Goal: Check status: Check status

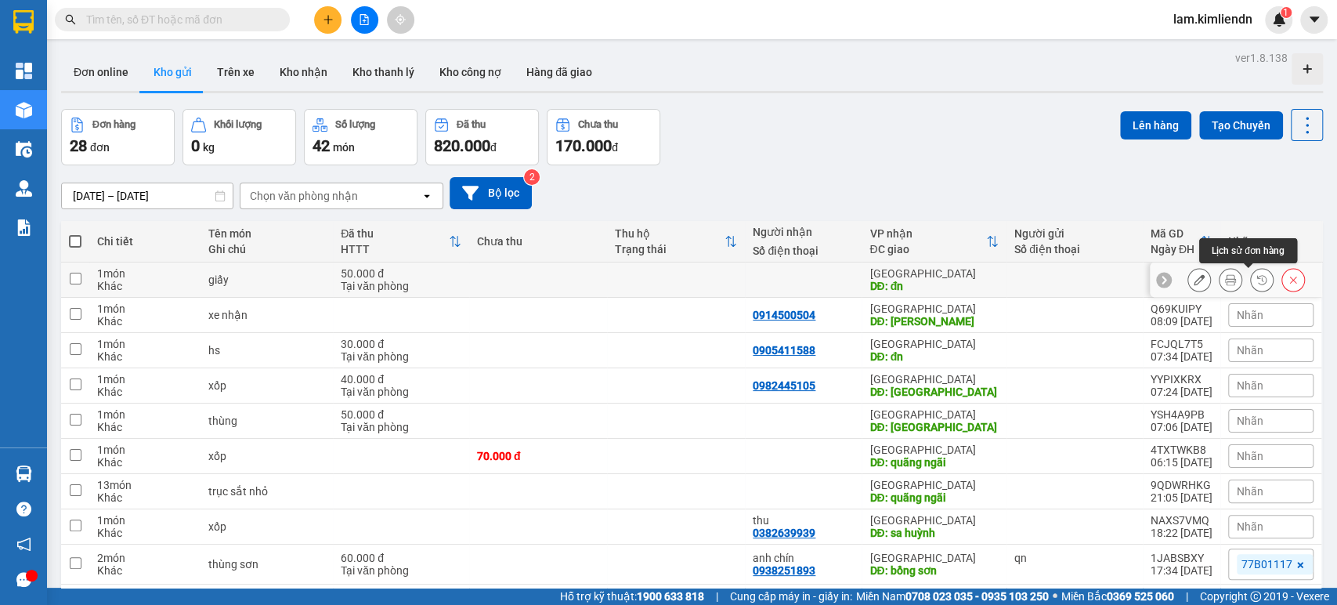
click at [1251, 273] on button at bounding box center [1262, 279] width 22 height 27
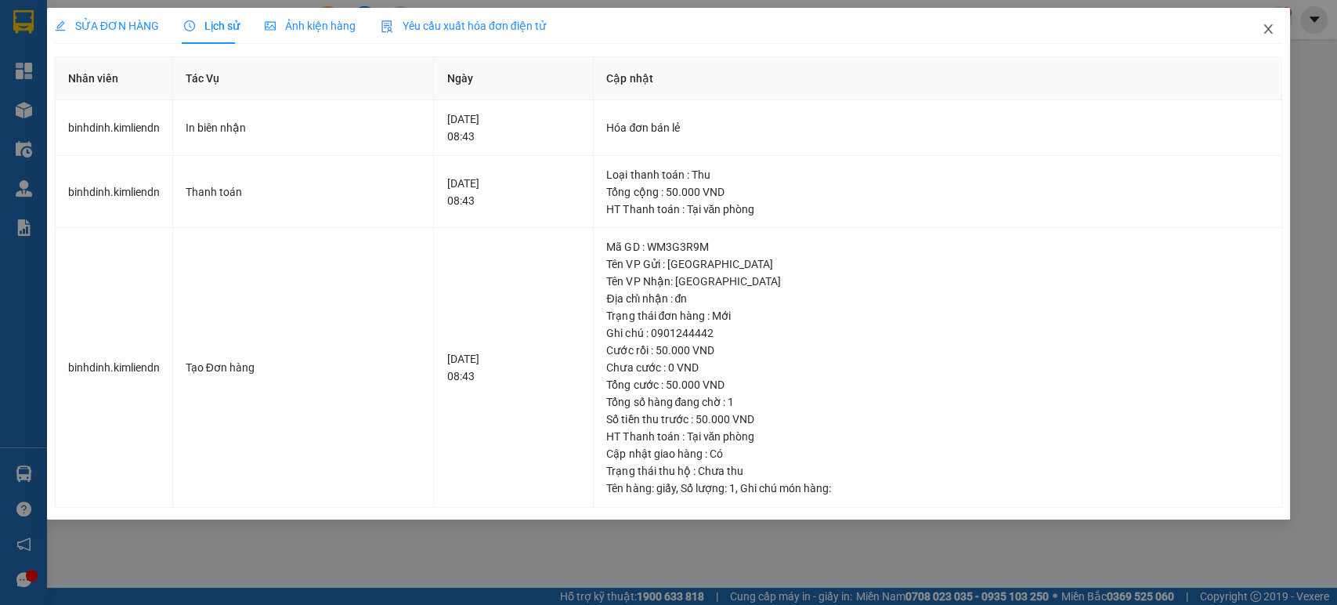
click at [1262, 26] on icon "close" at bounding box center [1268, 29] width 13 height 13
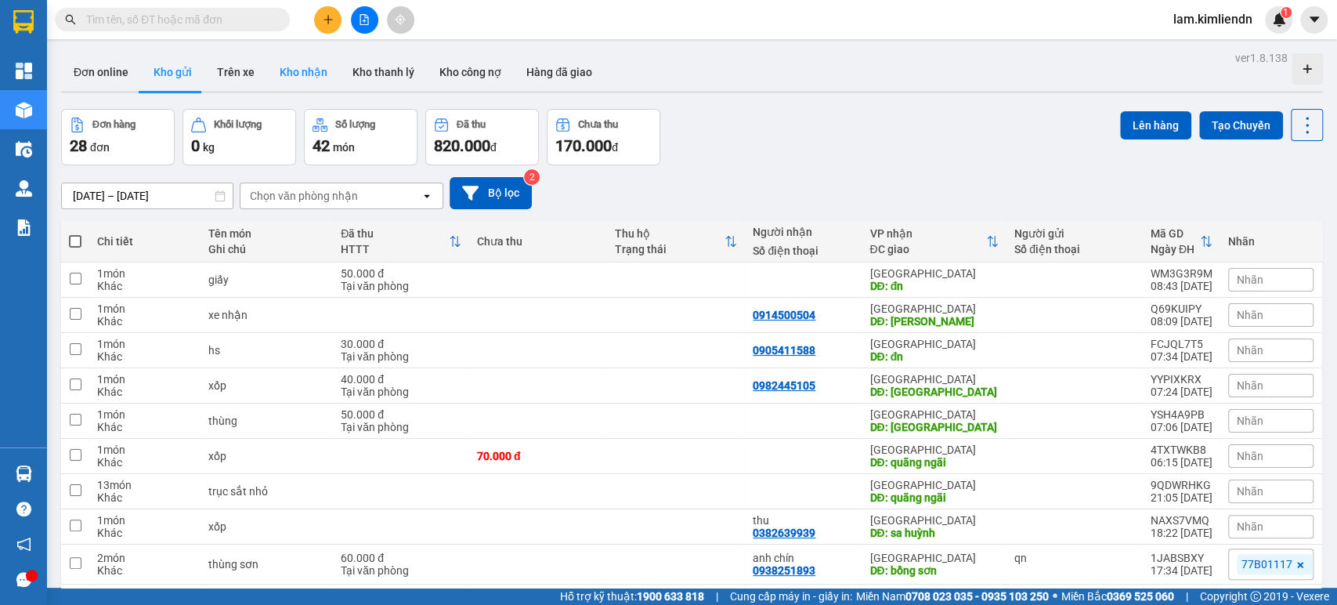
click at [307, 76] on button "Kho nhận" at bounding box center [303, 72] width 73 height 38
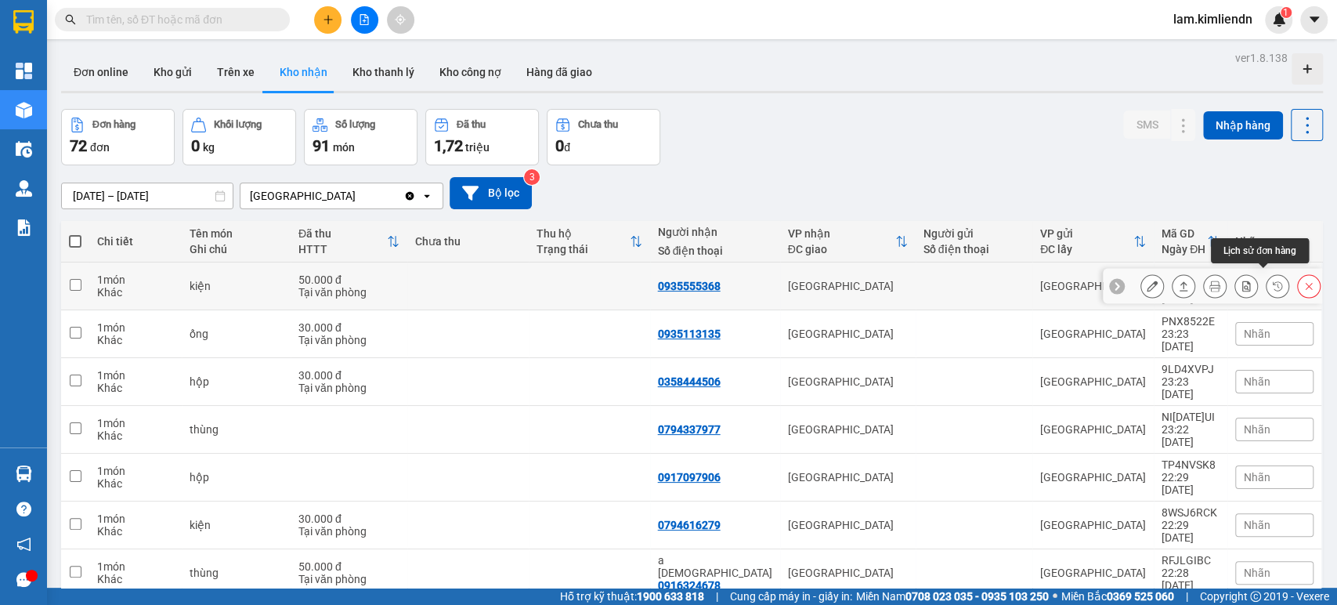
click at [1272, 280] on icon at bounding box center [1277, 285] width 11 height 11
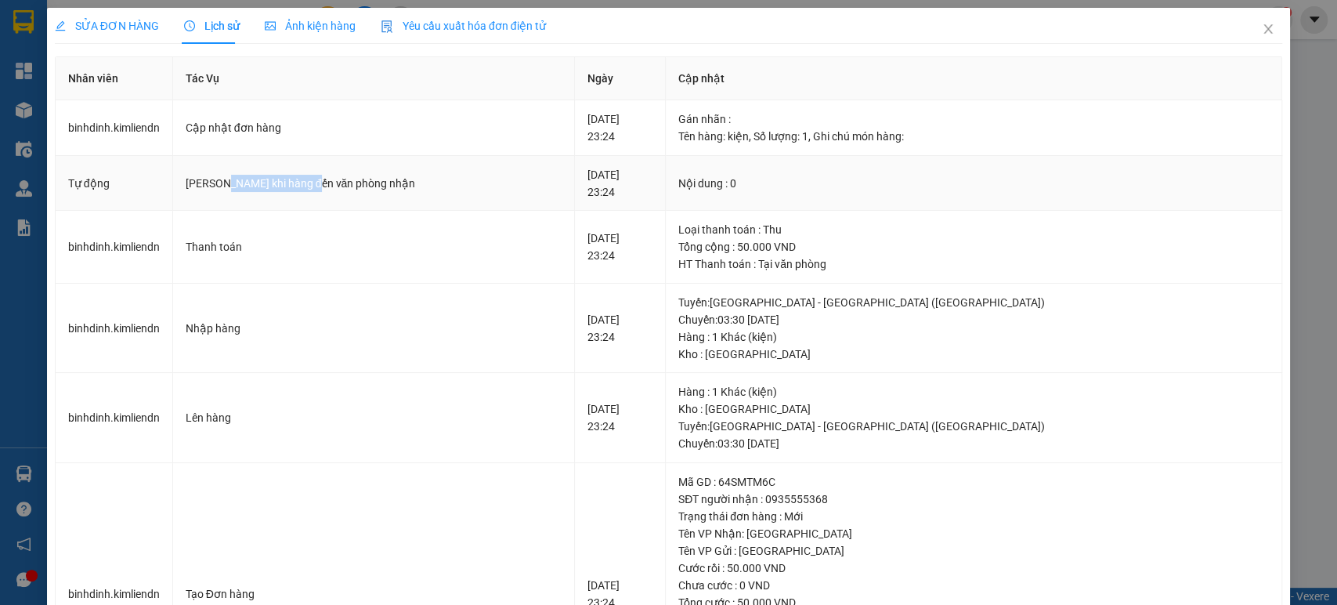
drag, startPoint x: 222, startPoint y: 182, endPoint x: 315, endPoint y: 187, distance: 92.6
click at [307, 186] on div "[PERSON_NAME] khi hàng đến văn phòng nhận" at bounding box center [374, 183] width 376 height 17
click at [317, 188] on div "[PERSON_NAME] khi hàng đến văn phòng nhận" at bounding box center [374, 183] width 376 height 17
click at [203, 180] on div "[PERSON_NAME] khi hàng đến văn phòng nhận" at bounding box center [374, 183] width 376 height 17
click at [278, 175] on div "[PERSON_NAME] khi hàng đến văn phòng nhận" at bounding box center [374, 183] width 376 height 17
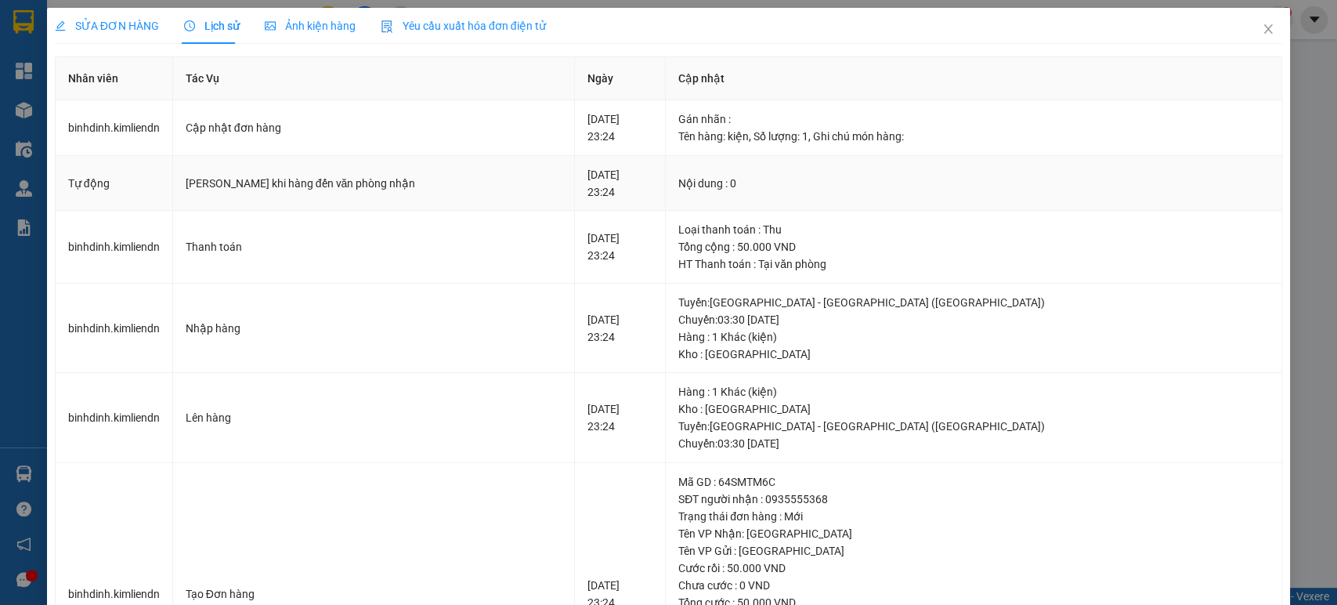
click at [789, 186] on div "Nội dung : 0" at bounding box center [973, 183] width 591 height 17
click at [850, 184] on div "Nội dung : 0" at bounding box center [973, 183] width 591 height 17
click at [1262, 24] on icon "close" at bounding box center [1268, 29] width 13 height 13
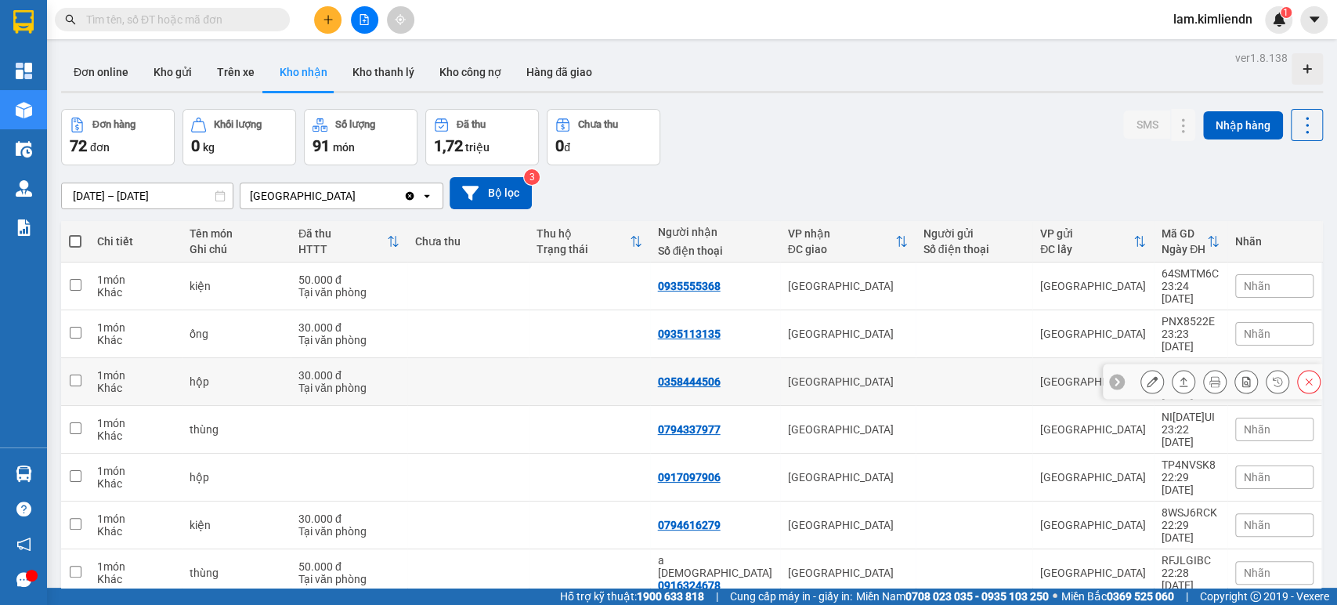
click at [1191, 370] on div at bounding box center [1230, 381] width 180 height 23
click at [1272, 376] on icon at bounding box center [1277, 381] width 11 height 11
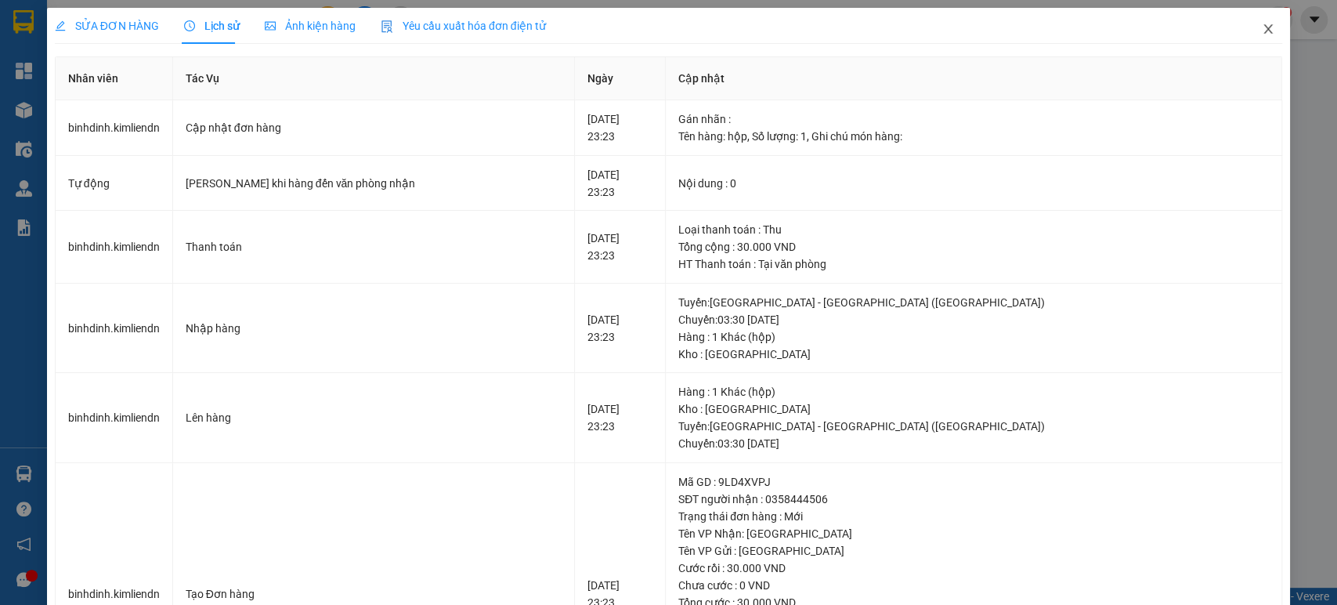
click at [1262, 34] on icon "close" at bounding box center [1268, 29] width 13 height 13
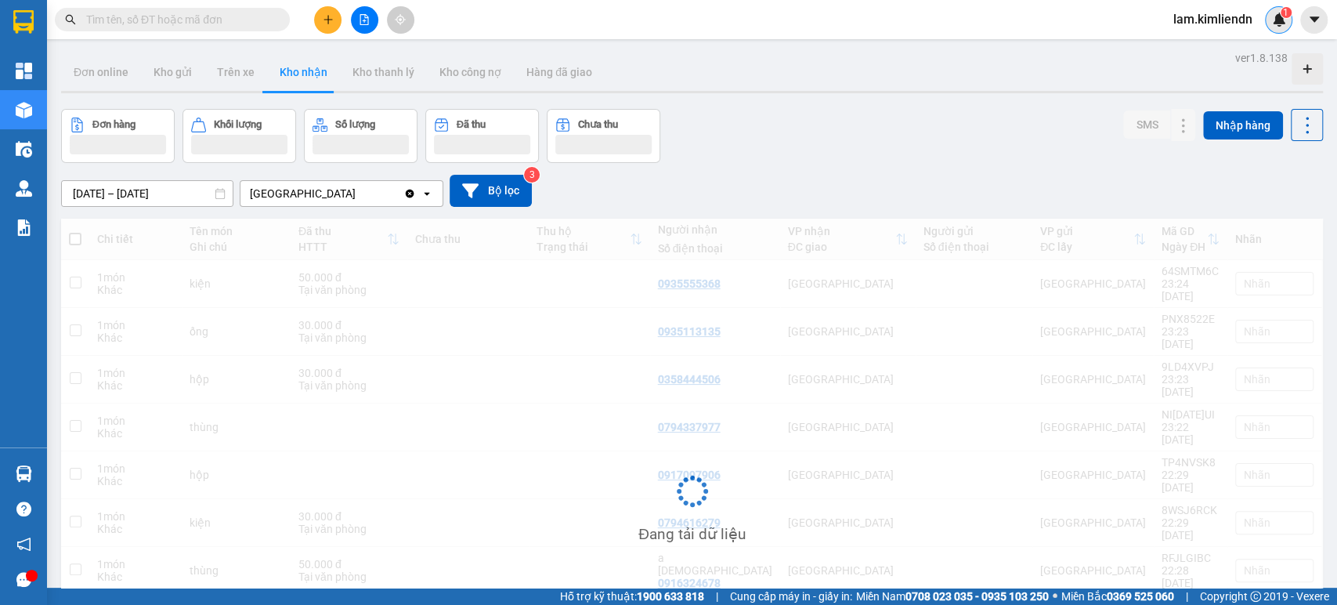
click at [1284, 16] on span "1" at bounding box center [1285, 12] width 5 height 11
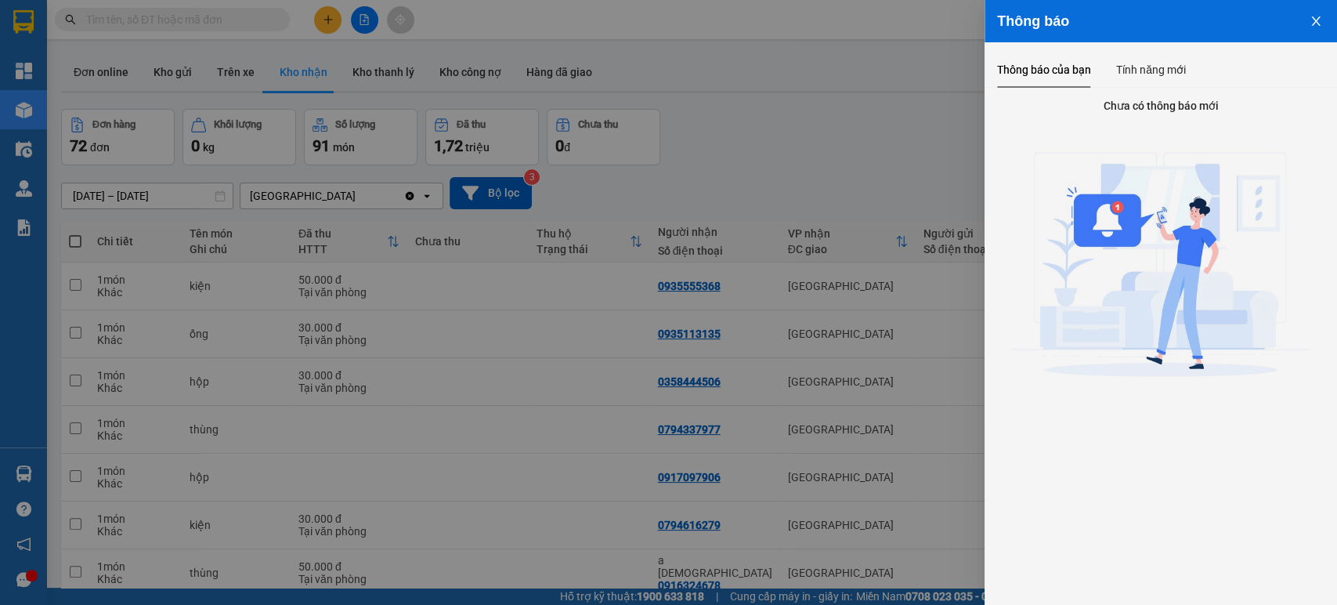
click at [1318, 21] on icon "close" at bounding box center [1316, 21] width 13 height 13
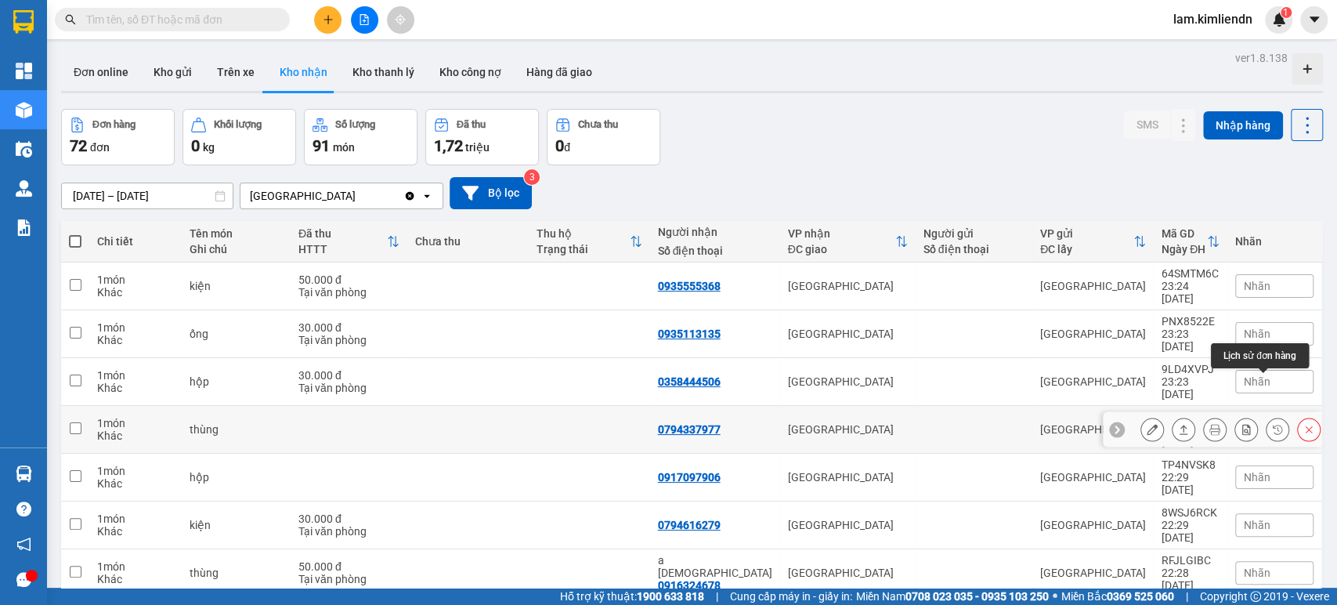
click at [1273, 425] on icon at bounding box center [1277, 429] width 9 height 9
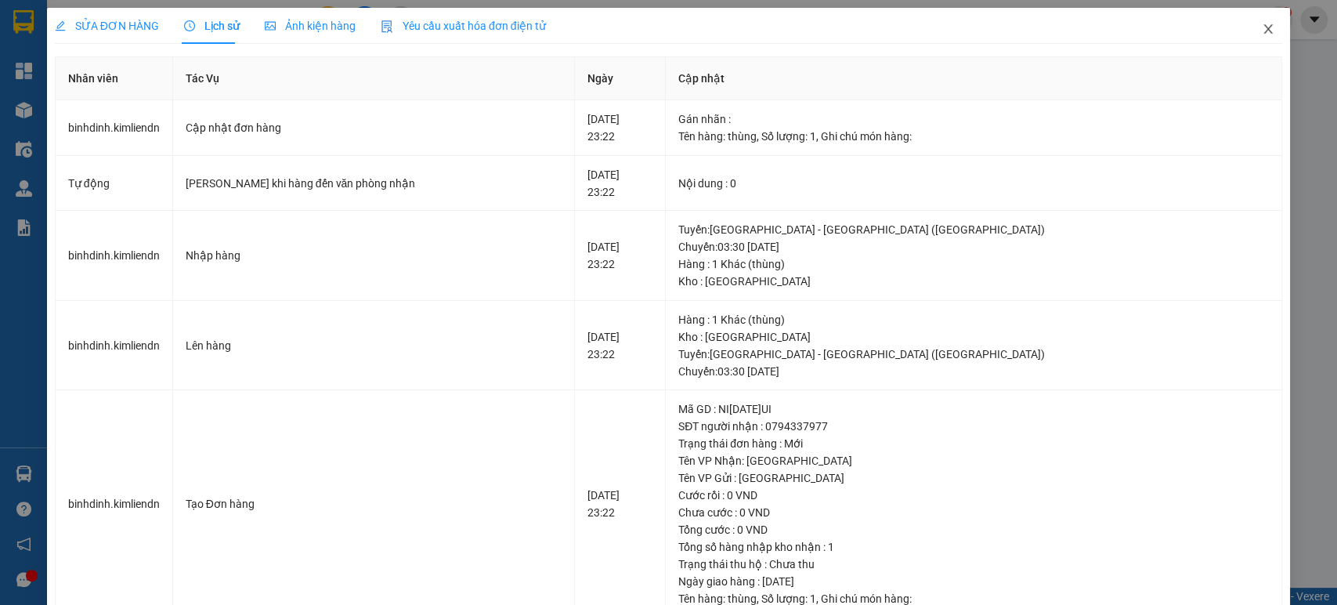
click at [1264, 31] on icon "close" at bounding box center [1268, 28] width 9 height 9
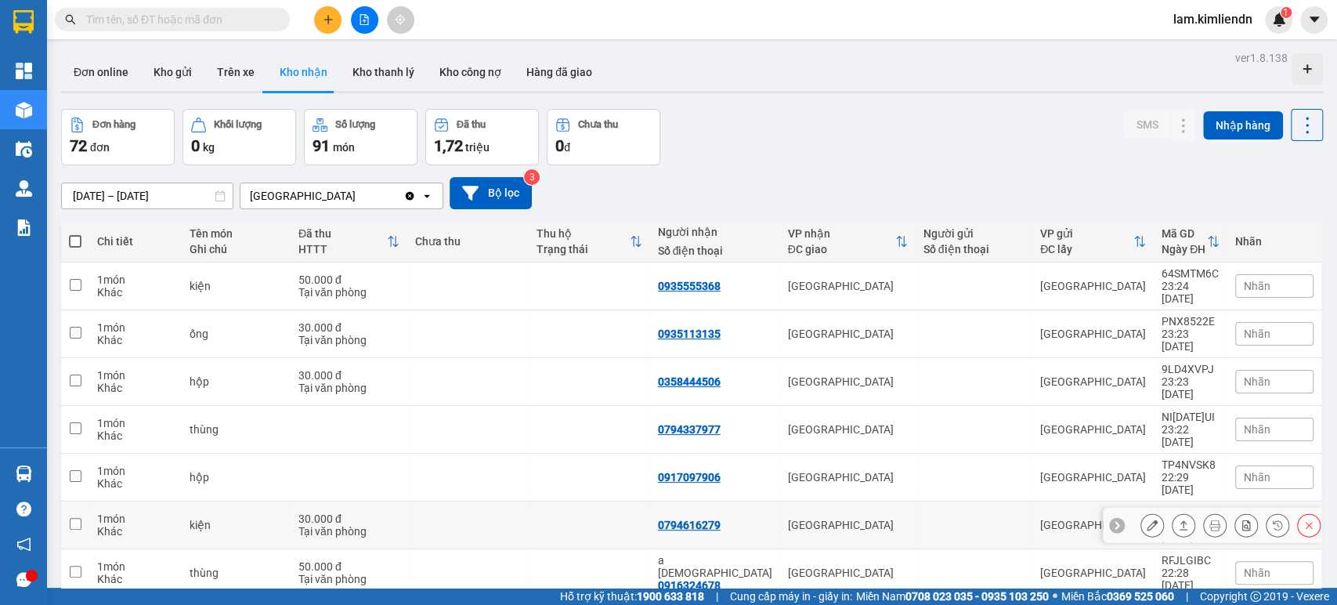
click at [1272, 519] on icon at bounding box center [1277, 524] width 11 height 11
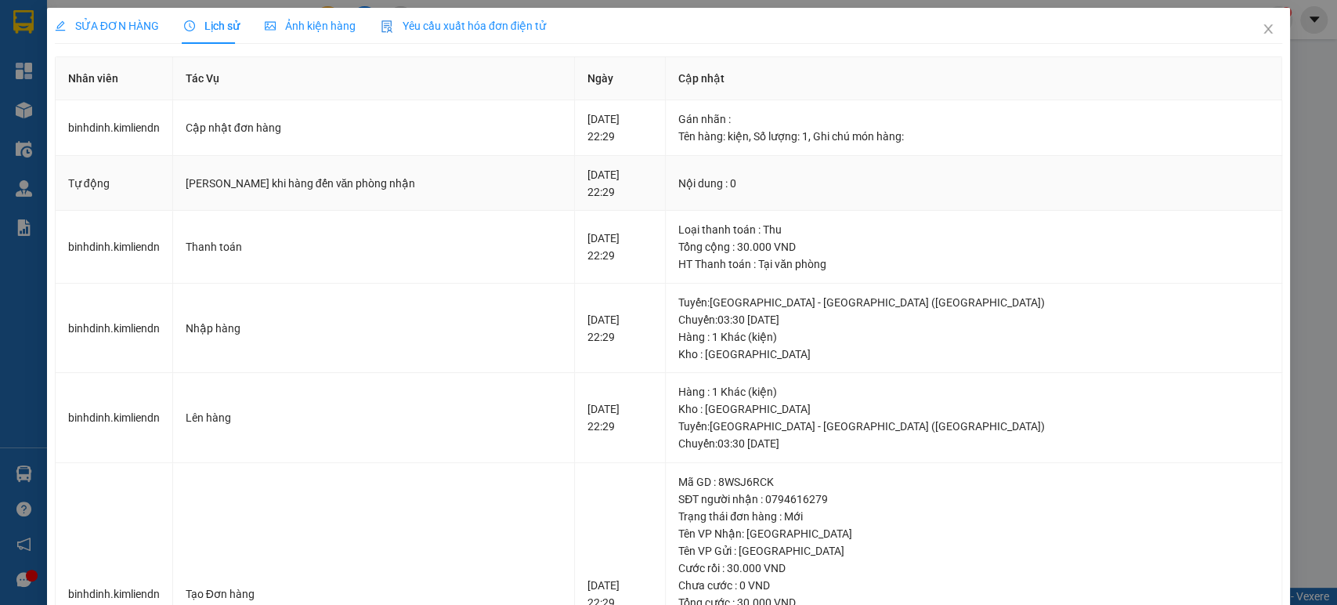
click at [276, 177] on div "[PERSON_NAME] khi hàng đến văn phòng nhận" at bounding box center [374, 183] width 376 height 17
click at [1262, 26] on icon "close" at bounding box center [1268, 29] width 13 height 13
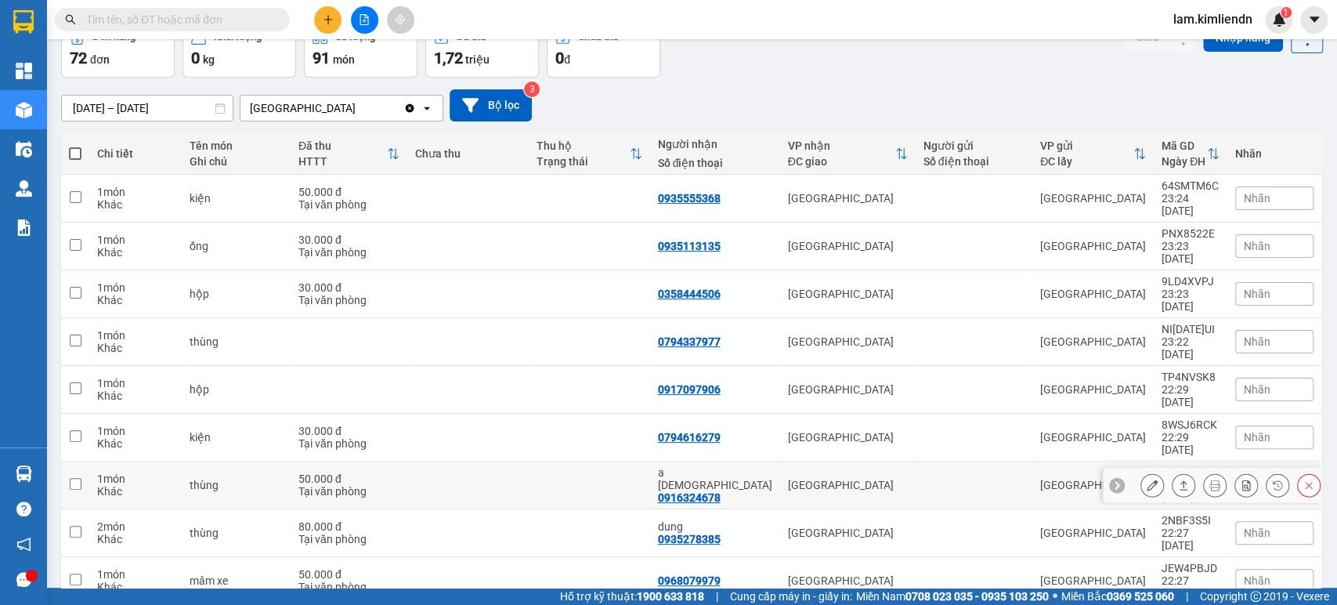
scroll to position [89, 0]
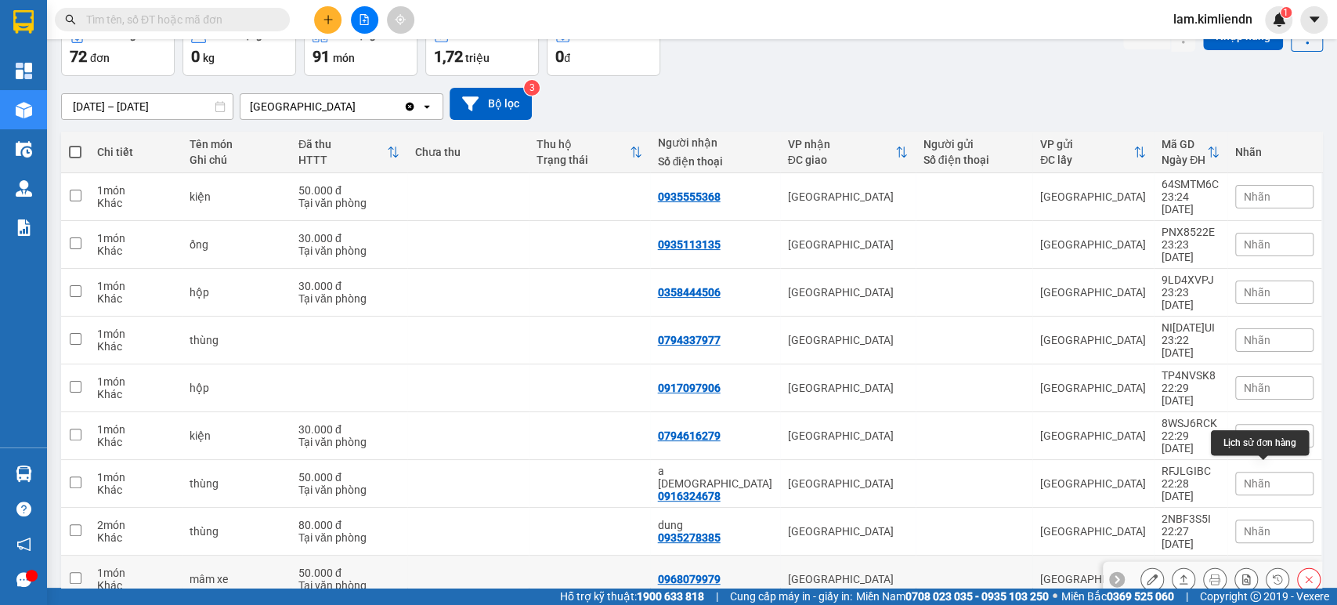
click at [1270, 566] on button at bounding box center [1278, 579] width 22 height 27
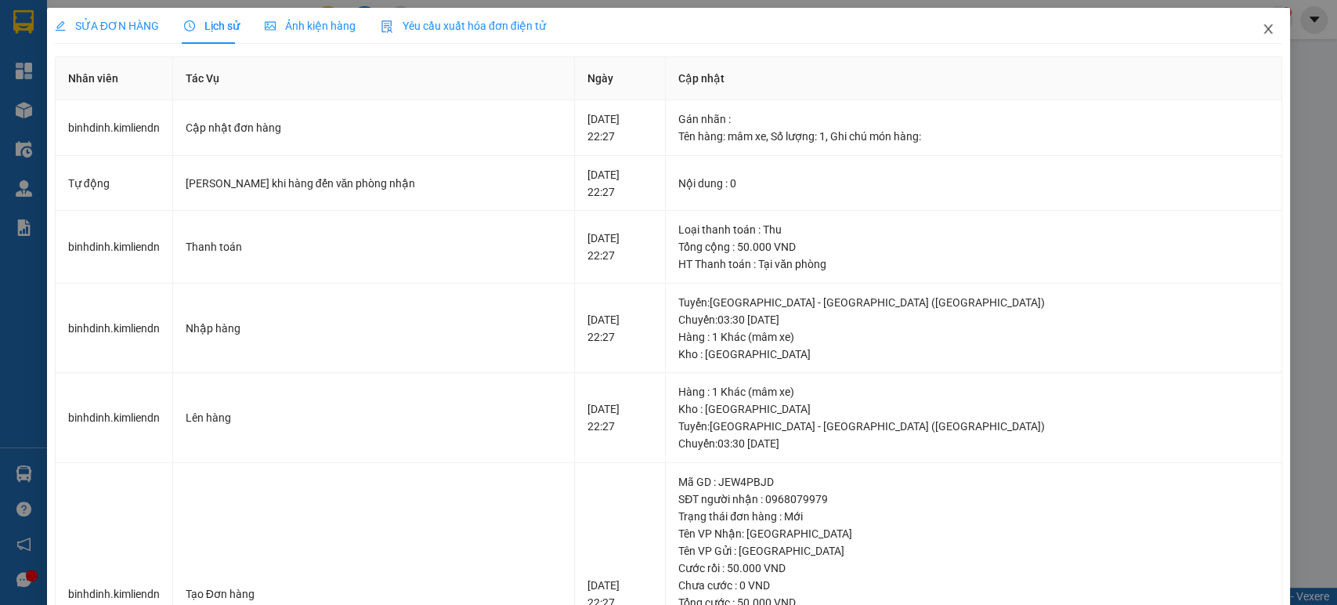
click at [1262, 35] on icon "close" at bounding box center [1268, 29] width 13 height 13
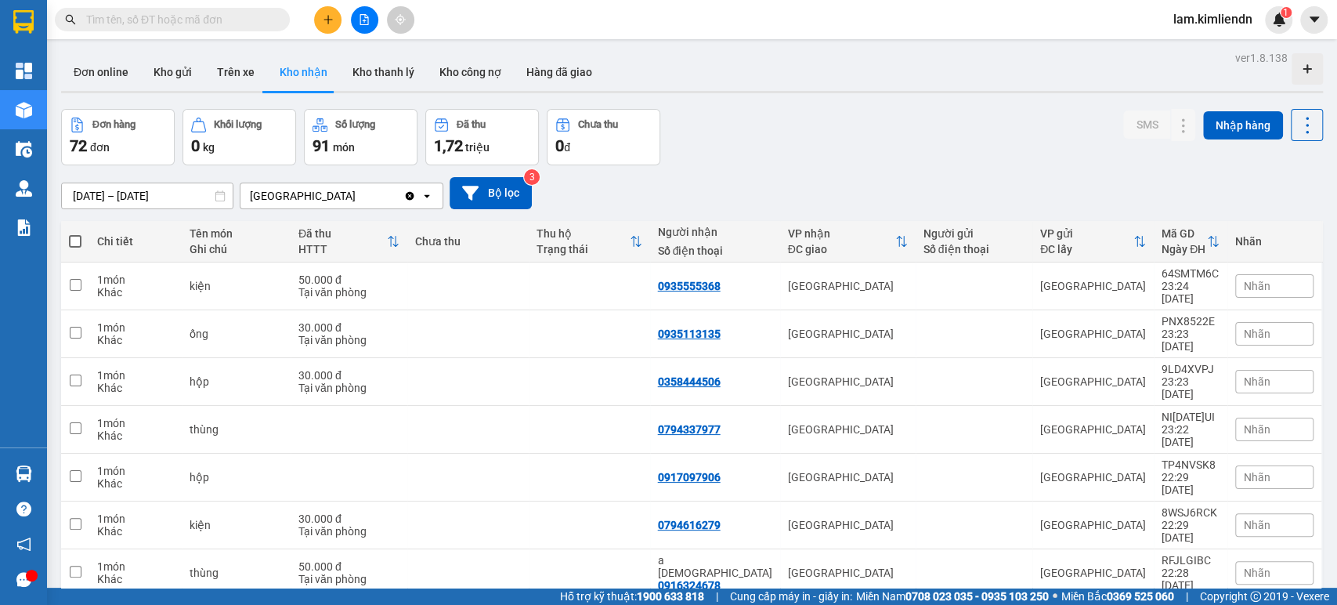
scroll to position [89, 0]
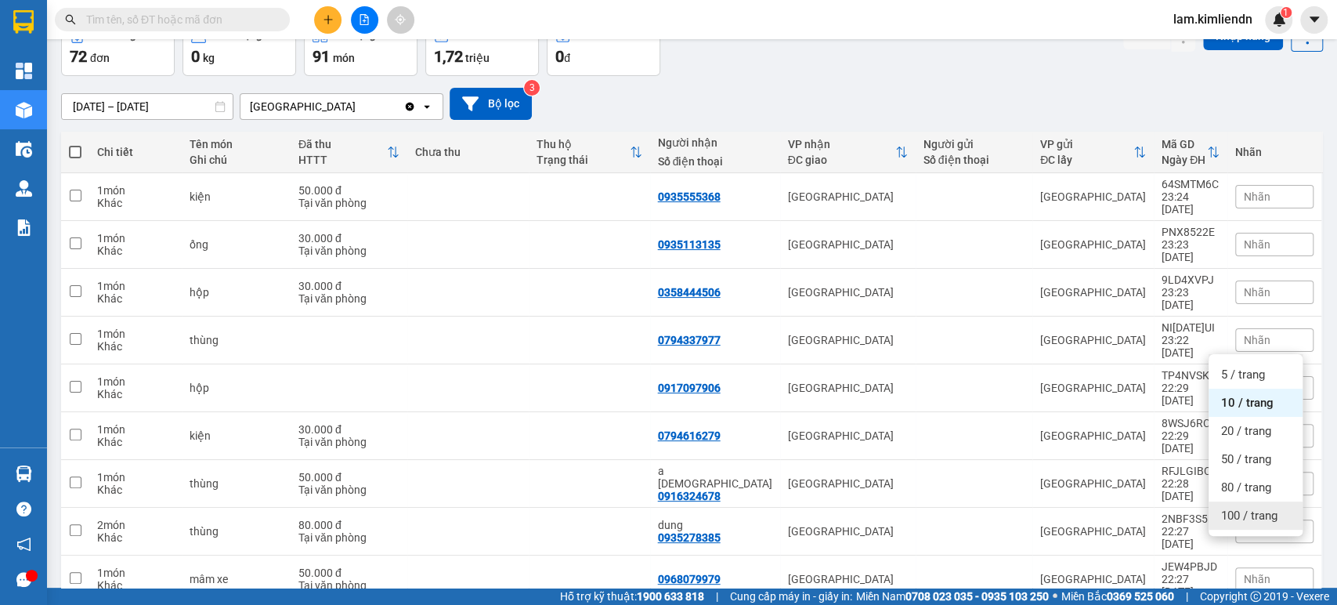
click at [1242, 519] on span "100 / trang" at bounding box center [1249, 516] width 56 height 16
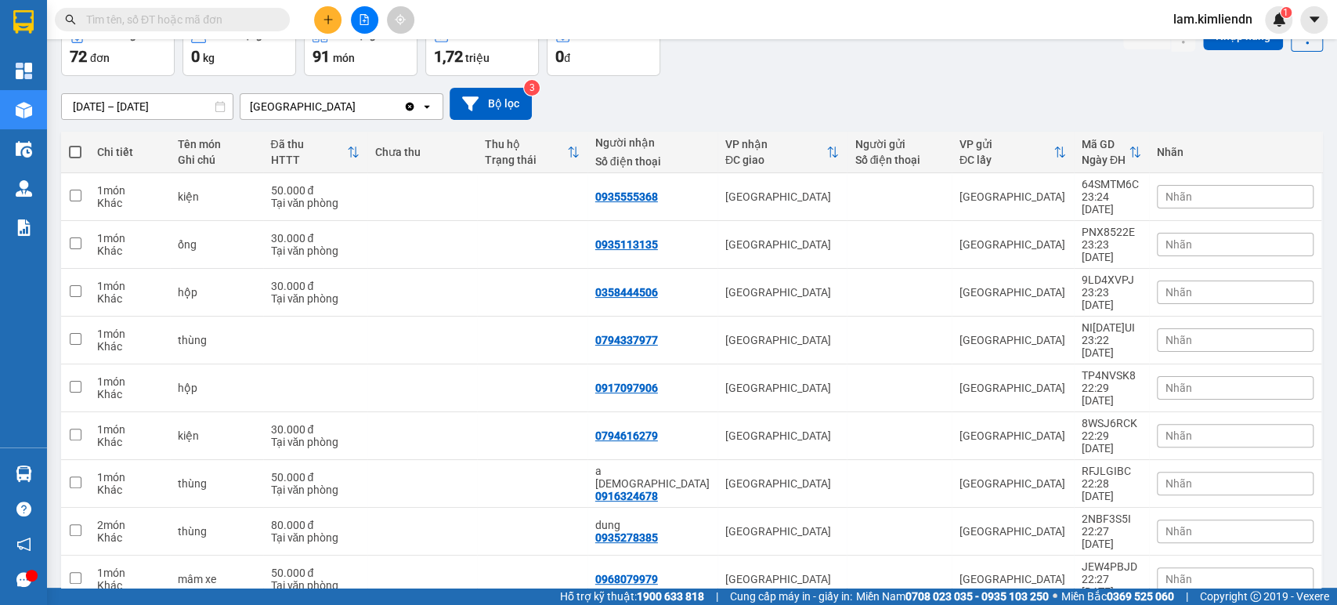
scroll to position [612, 0]
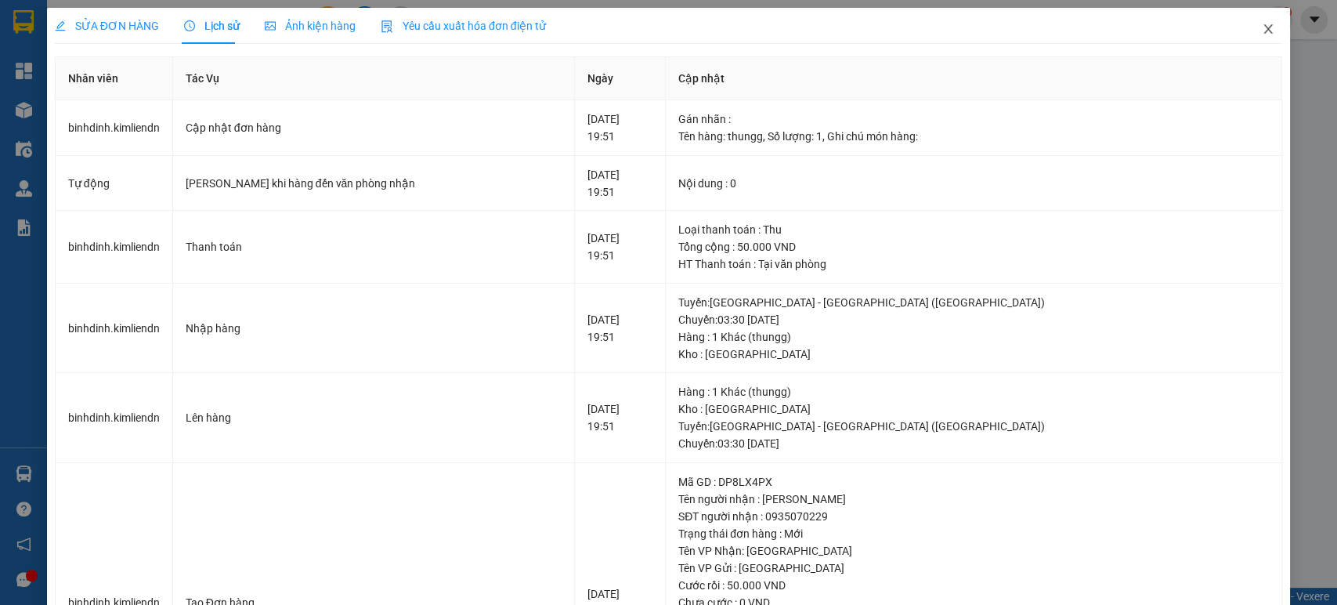
click at [1252, 22] on span "Close" at bounding box center [1268, 30] width 44 height 44
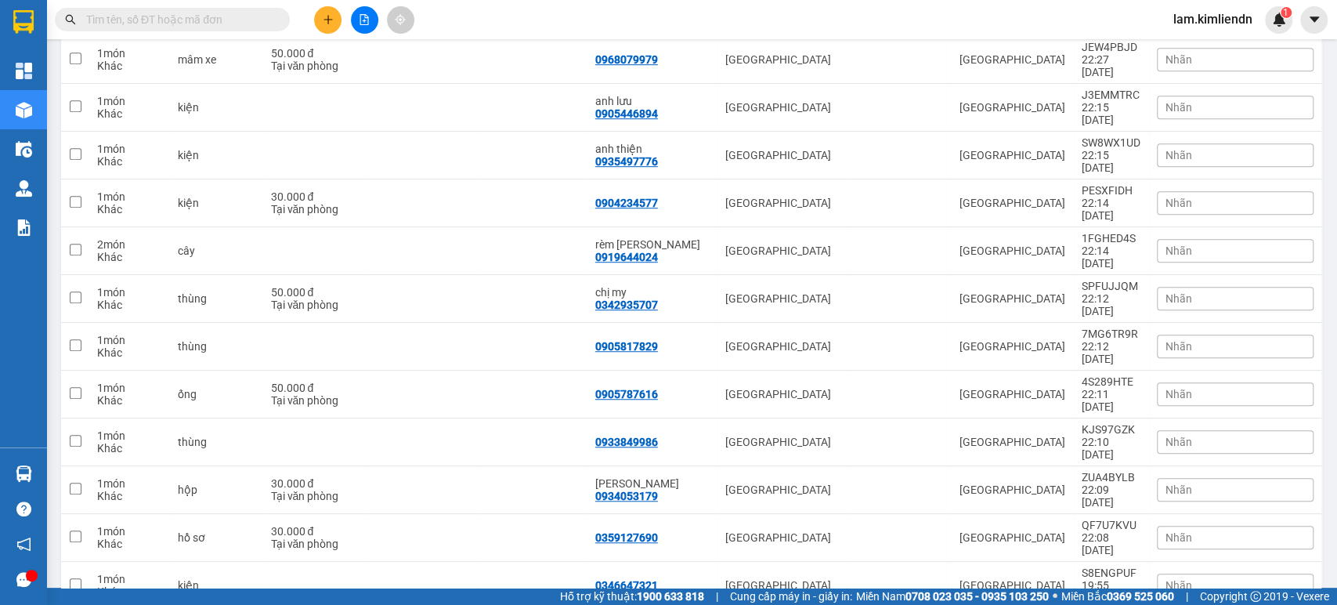
scroll to position [957, 0]
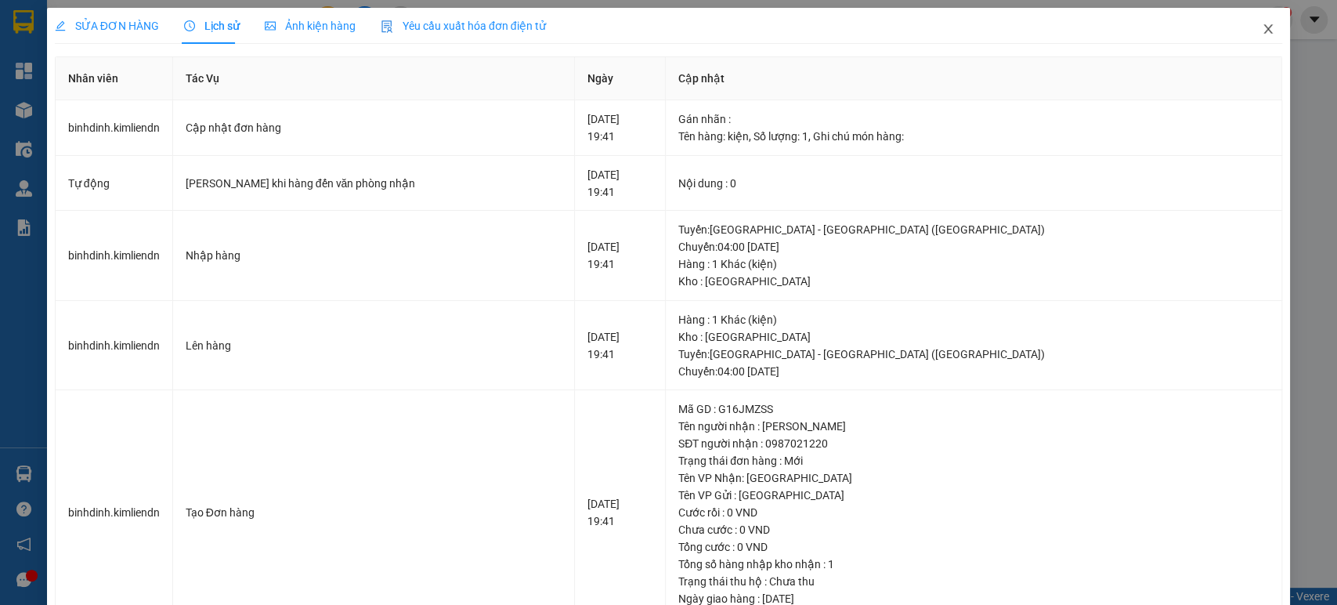
click at [1262, 34] on icon "close" at bounding box center [1268, 29] width 13 height 13
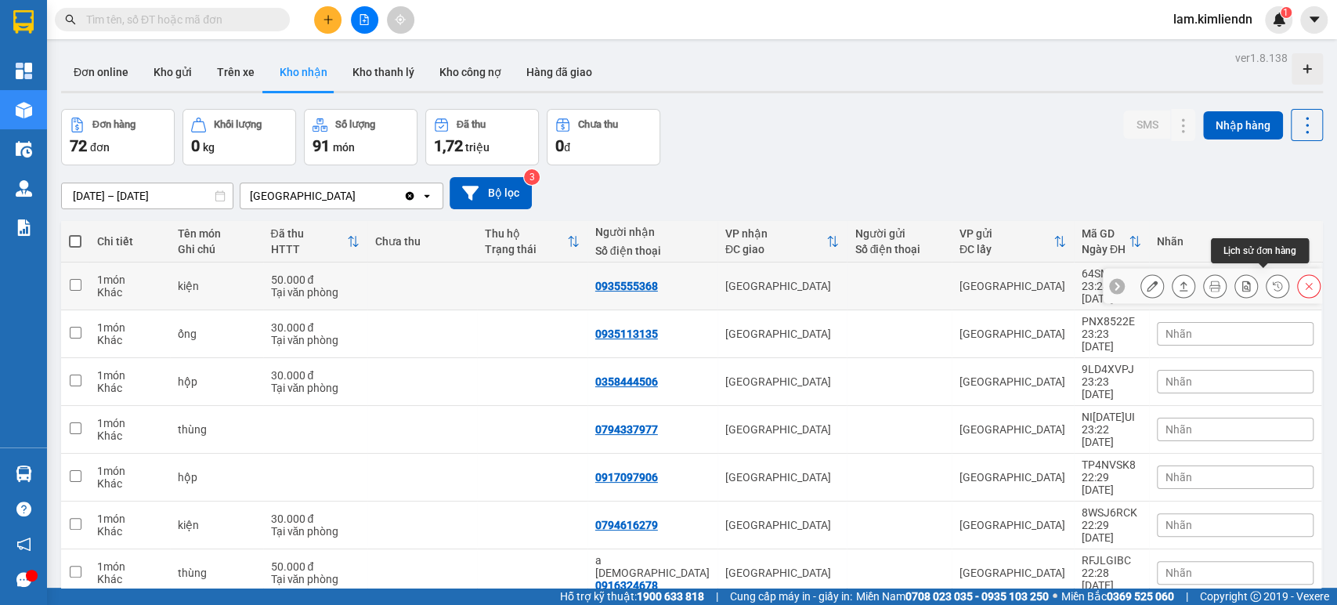
click at [1272, 280] on icon at bounding box center [1277, 285] width 11 height 11
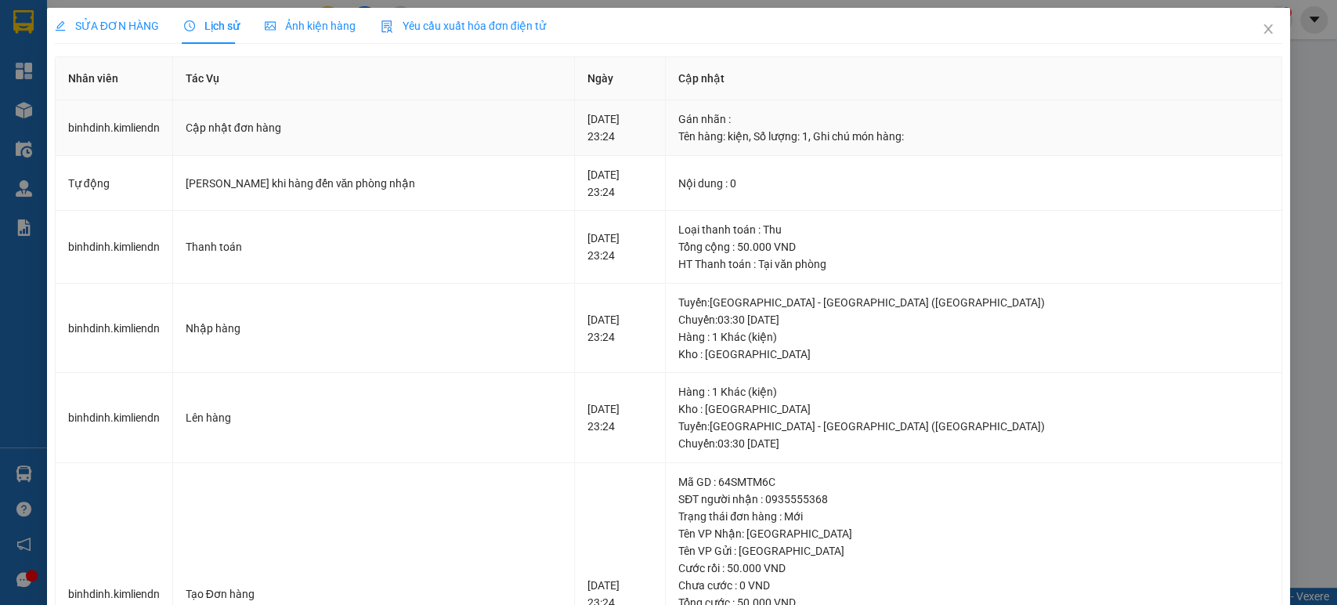
click at [890, 134] on div "Tên hàng: kiện , Số lượng: 1 , Ghi chú món hàng:" at bounding box center [973, 136] width 591 height 17
drag, startPoint x: 848, startPoint y: 136, endPoint x: 985, endPoint y: 139, distance: 137.9
click at [978, 141] on div "Tên hàng: kiện , Số lượng: 1 , Ghi chú món hàng:" at bounding box center [973, 136] width 591 height 17
click at [988, 139] on div "Tên hàng: kiện , Số lượng: 1 , Ghi chú món hàng:" at bounding box center [973, 136] width 591 height 17
drag, startPoint x: 984, startPoint y: 139, endPoint x: 873, endPoint y: 137, distance: 110.5
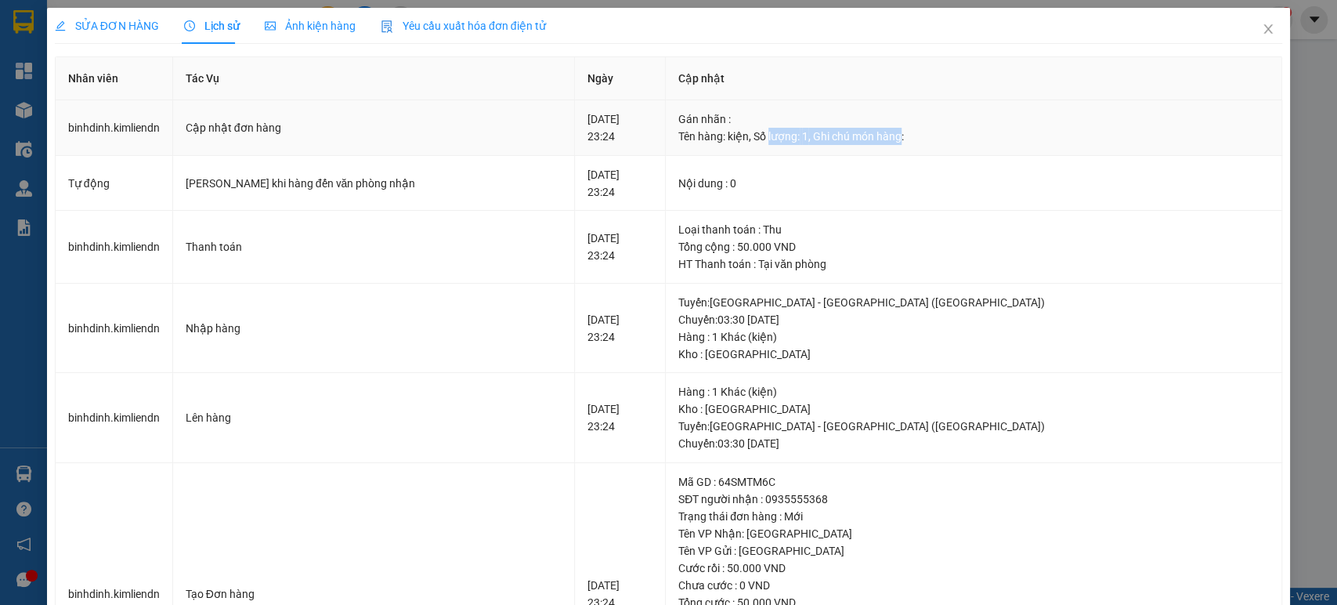
click at [874, 137] on div "Tên hàng: kiện , Số lượng: 1 , Ghi chú món hàng:" at bounding box center [973, 136] width 591 height 17
click at [866, 137] on div "Tên hàng: kiện , Số lượng: 1 , Ghi chú món hàng:" at bounding box center [973, 136] width 591 height 17
click at [1264, 31] on icon "close" at bounding box center [1268, 28] width 9 height 9
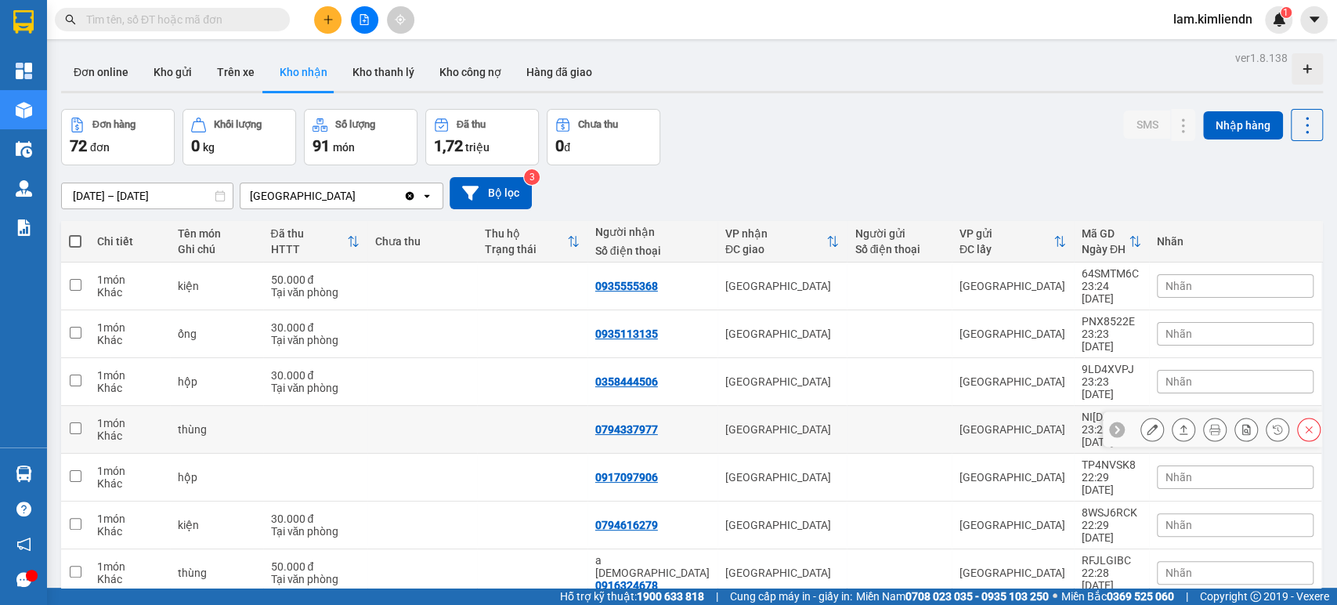
click at [1273, 425] on icon at bounding box center [1277, 429] width 9 height 9
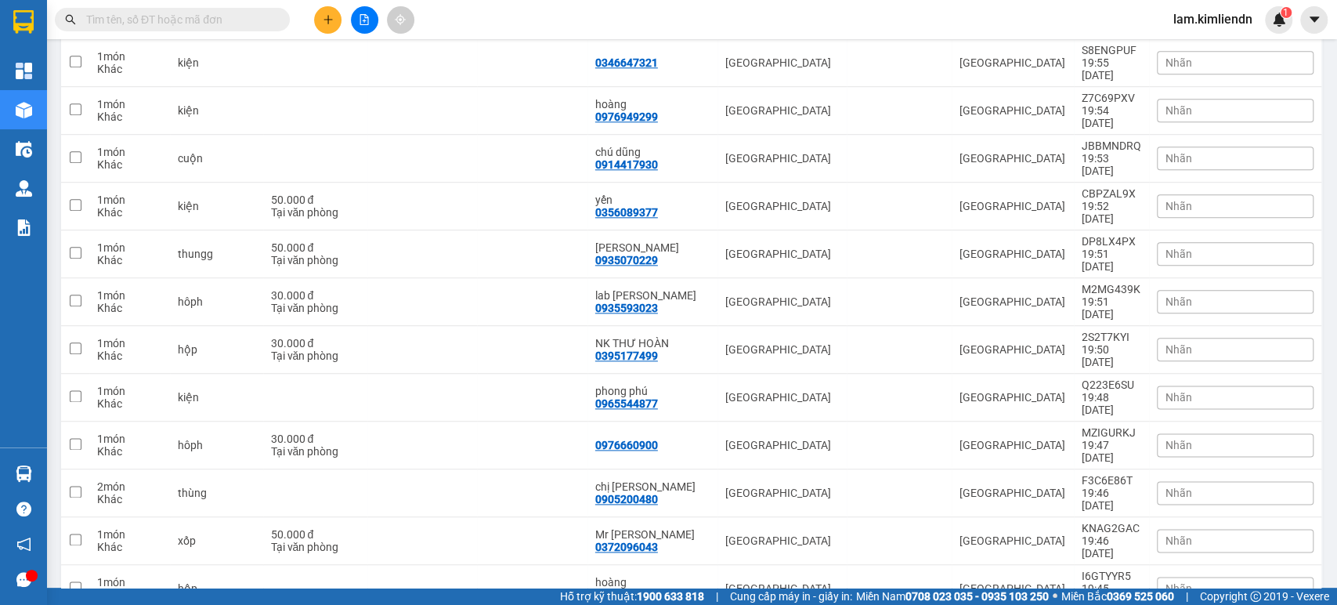
scroll to position [1305, 0]
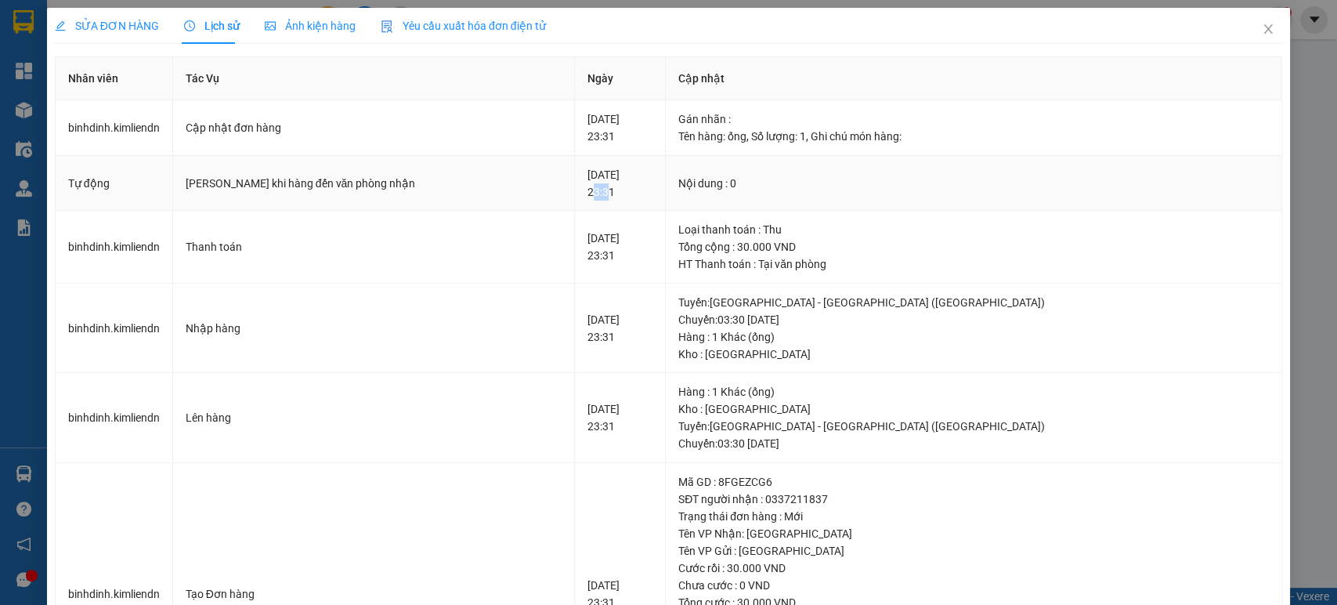
drag, startPoint x: 620, startPoint y: 190, endPoint x: 642, endPoint y: 189, distance: 22.7
click at [640, 189] on div "[DATE] 23:31" at bounding box center [619, 183] width 65 height 34
click at [642, 189] on div "[DATE] 23:31" at bounding box center [619, 183] width 65 height 34
drag, startPoint x: 790, startPoint y: 175, endPoint x: 846, endPoint y: 179, distance: 56.5
click at [846, 179] on div "Nội dung : 0" at bounding box center [973, 183] width 591 height 17
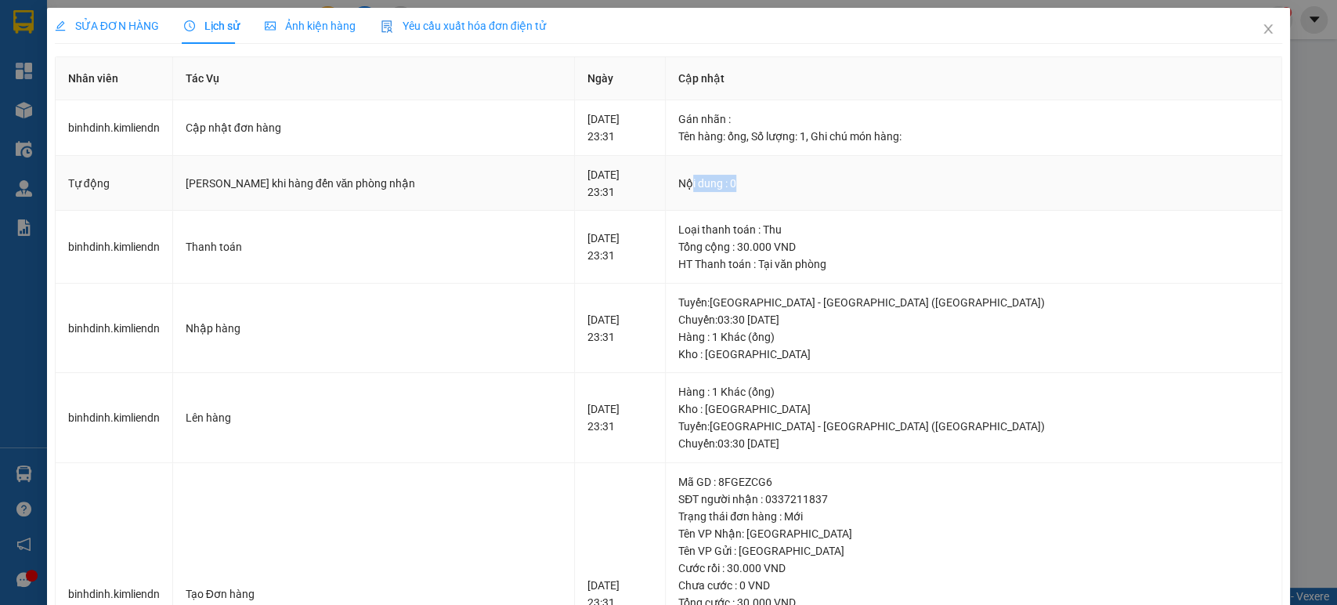
click at [846, 179] on div "Nội dung : 0" at bounding box center [973, 183] width 591 height 17
drag, startPoint x: 833, startPoint y: 183, endPoint x: 808, endPoint y: 180, distance: 25.2
click at [809, 180] on div "Nội dung : 0" at bounding box center [973, 183] width 591 height 17
click at [807, 180] on div "Nội dung : 0" at bounding box center [973, 183] width 591 height 17
click at [1264, 30] on icon "close" at bounding box center [1268, 28] width 9 height 9
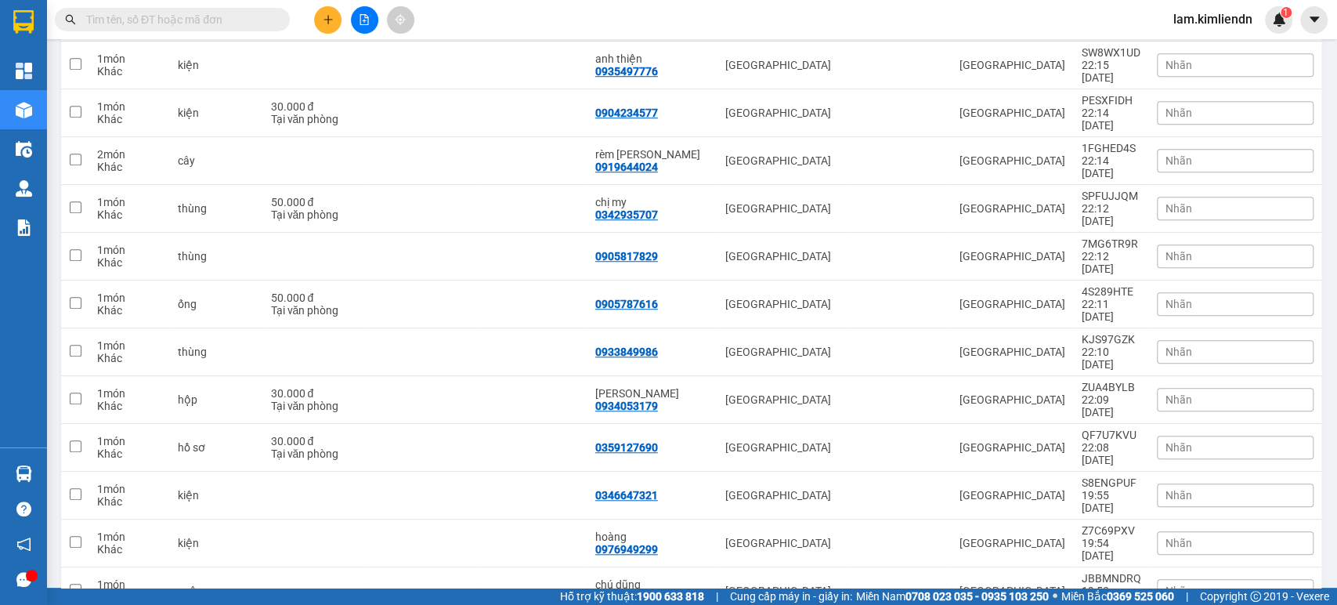
scroll to position [1482, 0]
